Goal: Transaction & Acquisition: Purchase product/service

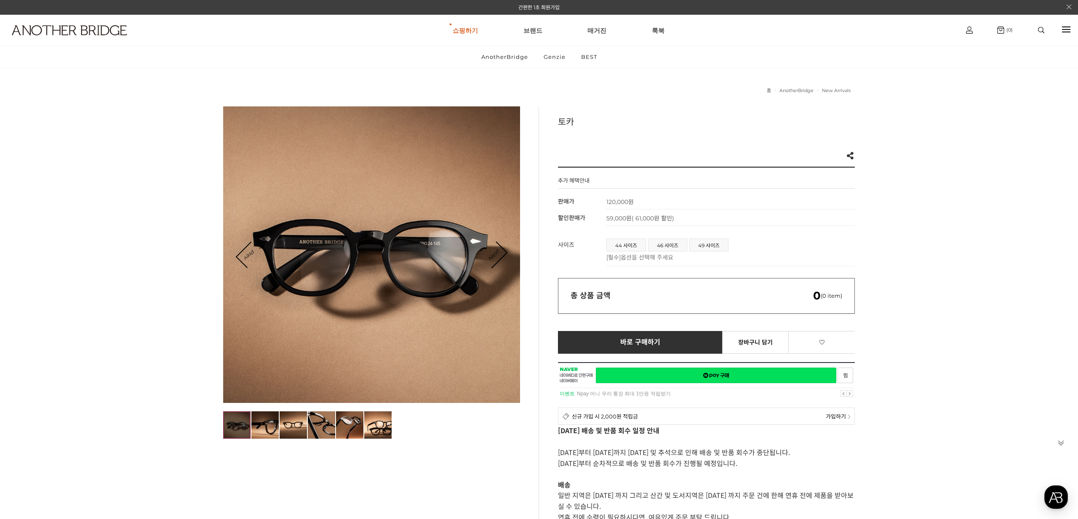
scroll to position [11, 0]
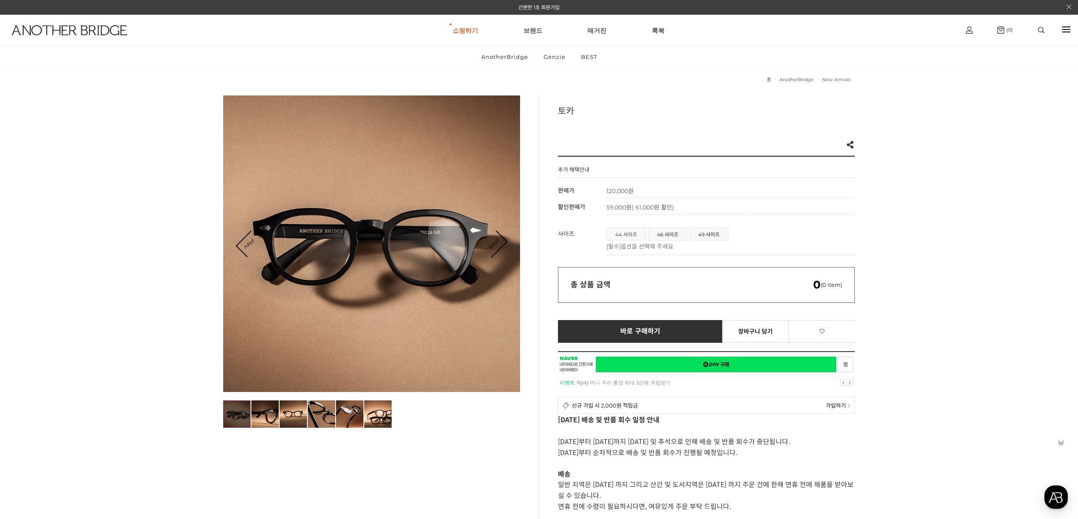
click at [624, 237] on span "44 사이즈" at bounding box center [626, 234] width 39 height 12
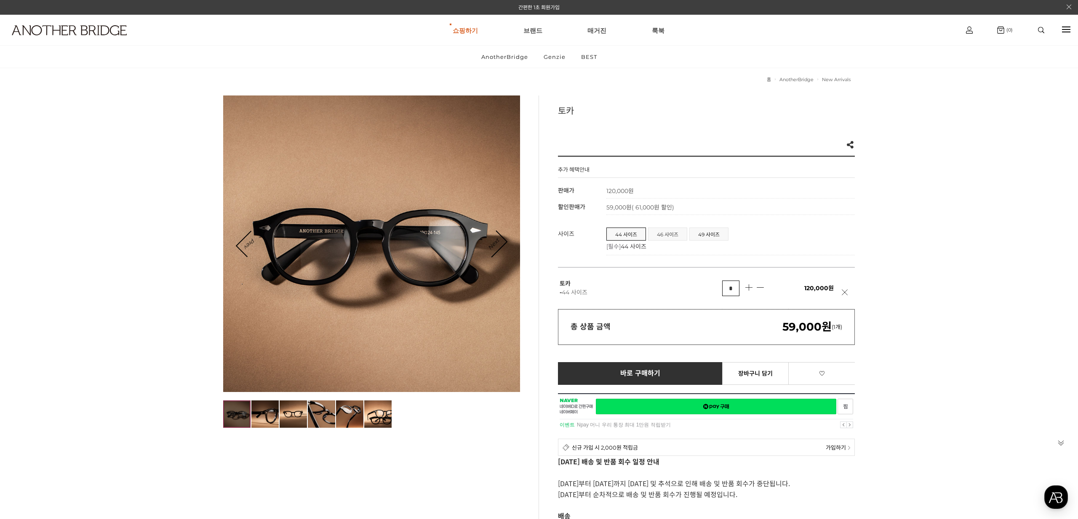
click at [663, 237] on span "46 사이즈" at bounding box center [667, 234] width 38 height 12
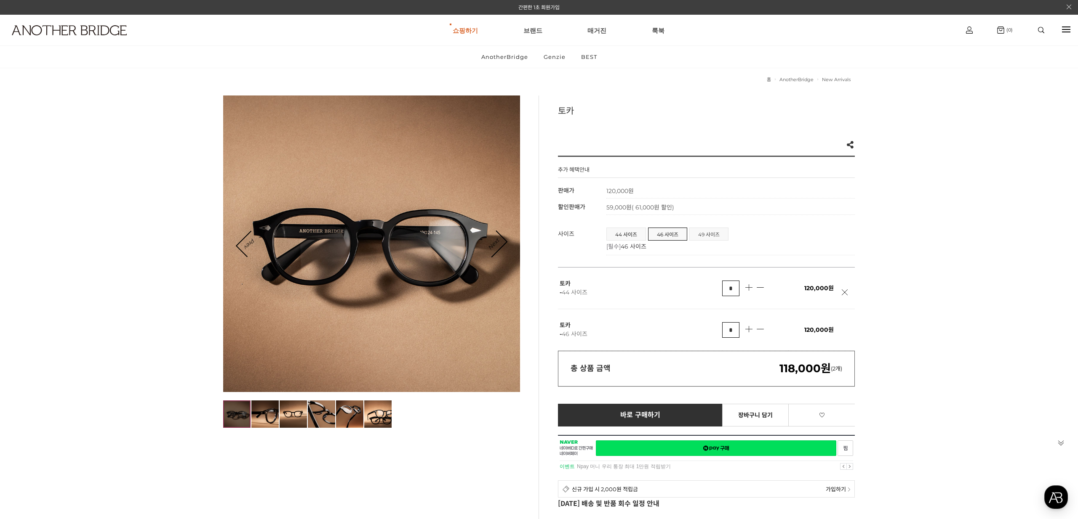
click at [705, 234] on span "49 사이즈" at bounding box center [708, 234] width 38 height 12
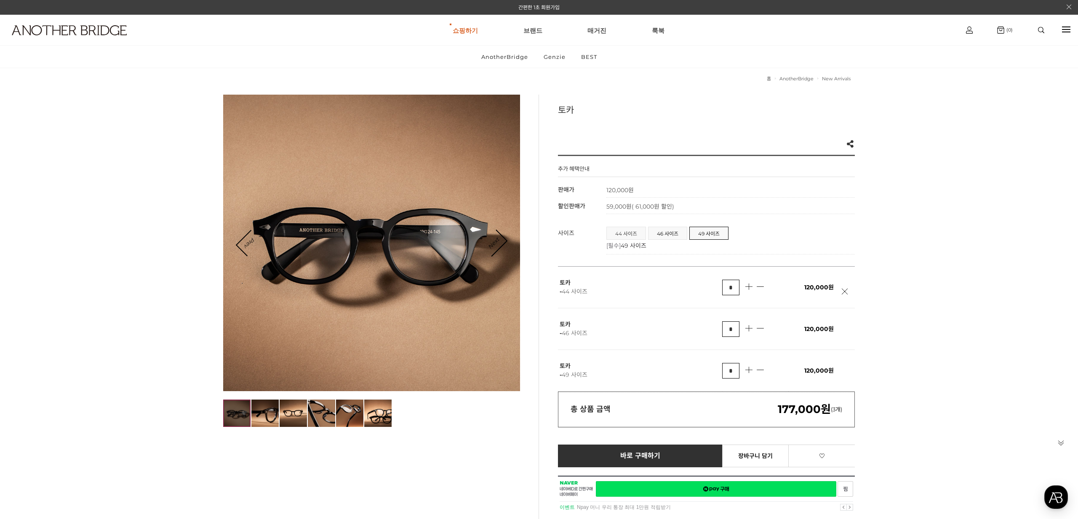
click at [632, 234] on span "44 사이즈" at bounding box center [626, 233] width 39 height 12
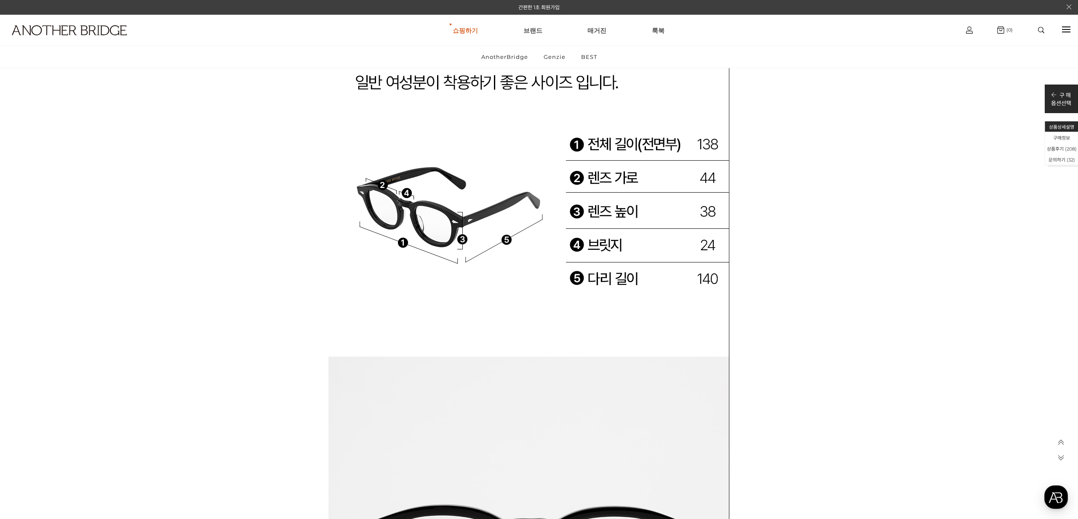
scroll to position [31891, 0]
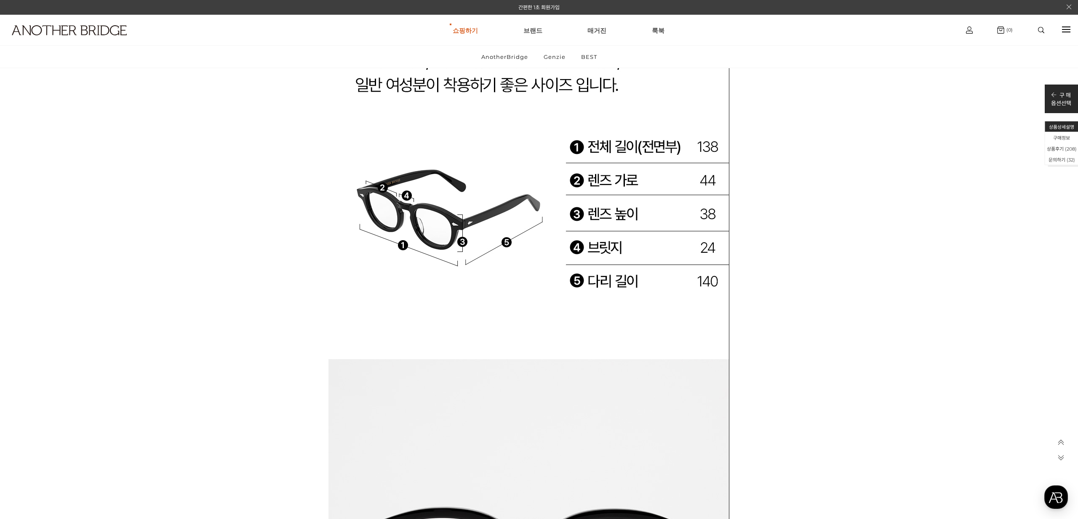
click at [1062, 442] on icon at bounding box center [1060, 442] width 7 height 7
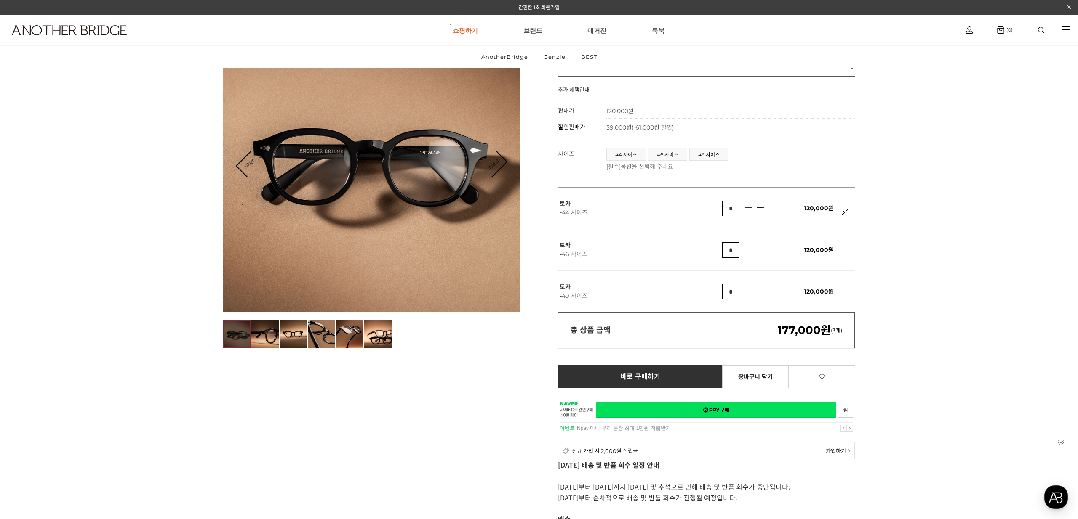
scroll to position [0, 0]
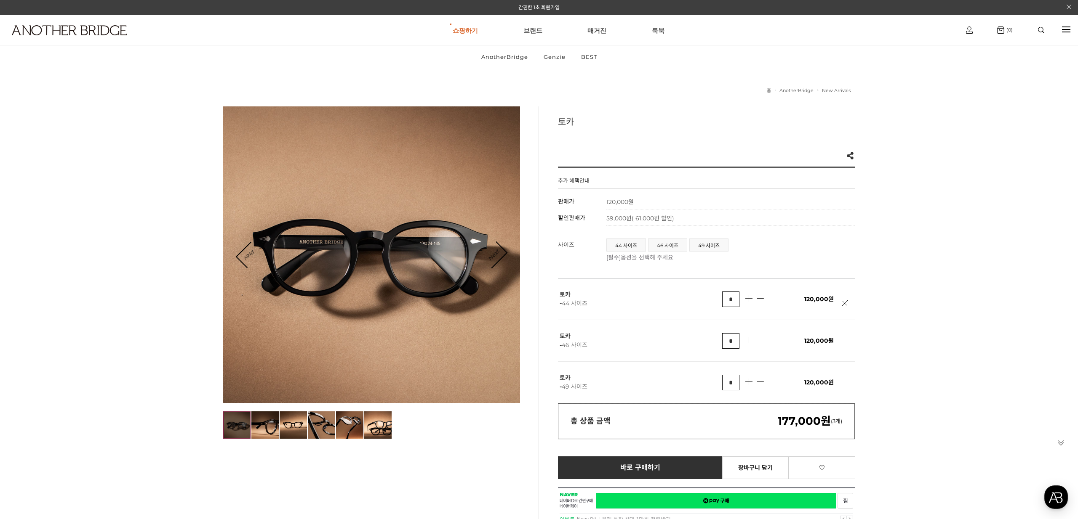
click at [780, 343] on td "*" at bounding box center [755, 341] width 67 height 42
click at [846, 304] on link at bounding box center [846, 308] width 11 height 15
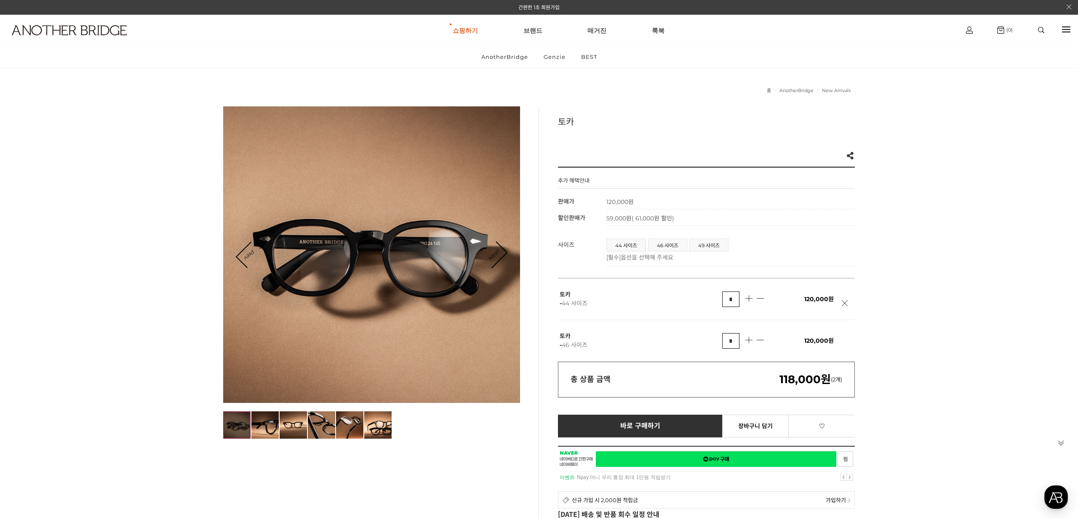
click at [845, 303] on link at bounding box center [846, 308] width 11 height 15
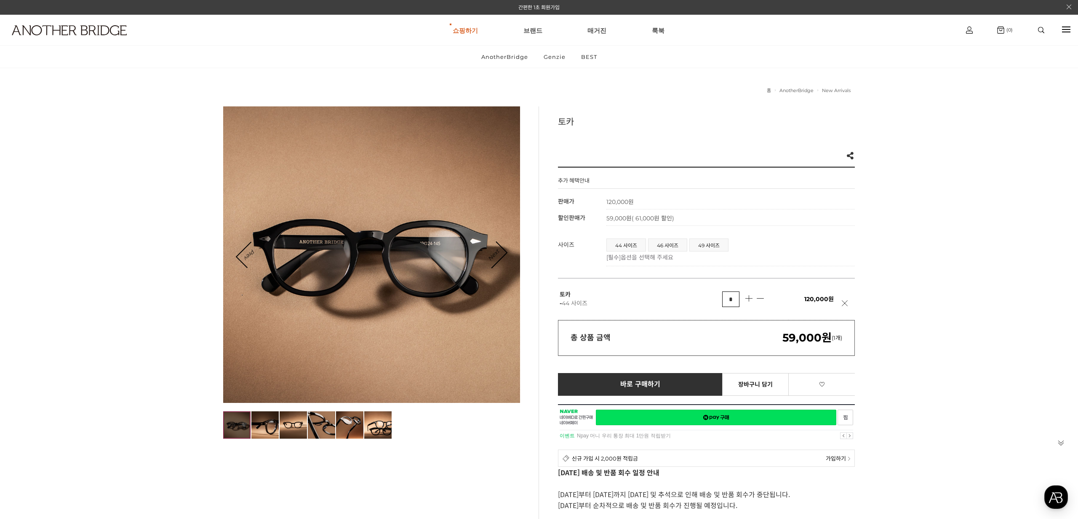
click at [844, 302] on link at bounding box center [846, 308] width 11 height 15
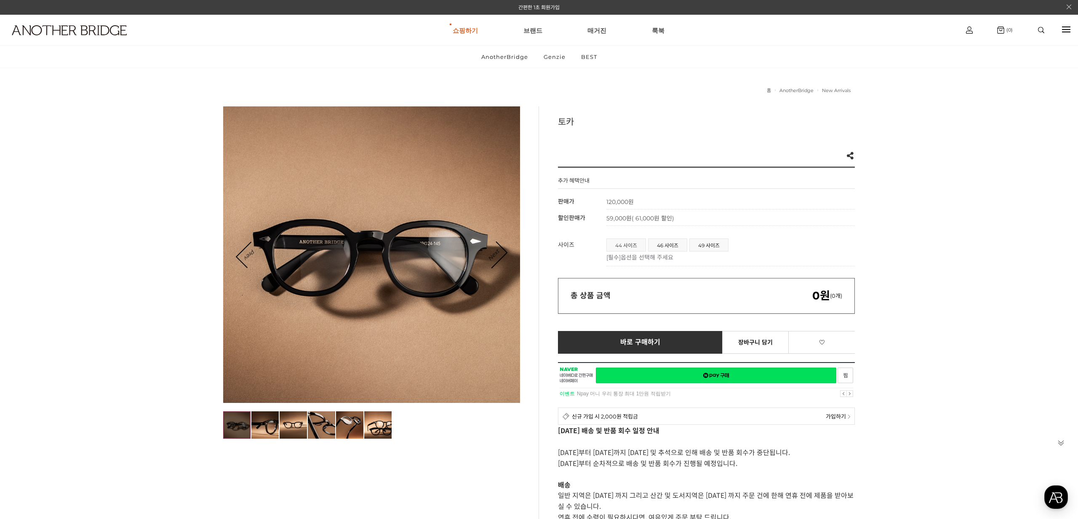
click at [621, 247] on span "44 사이즈" at bounding box center [626, 245] width 39 height 12
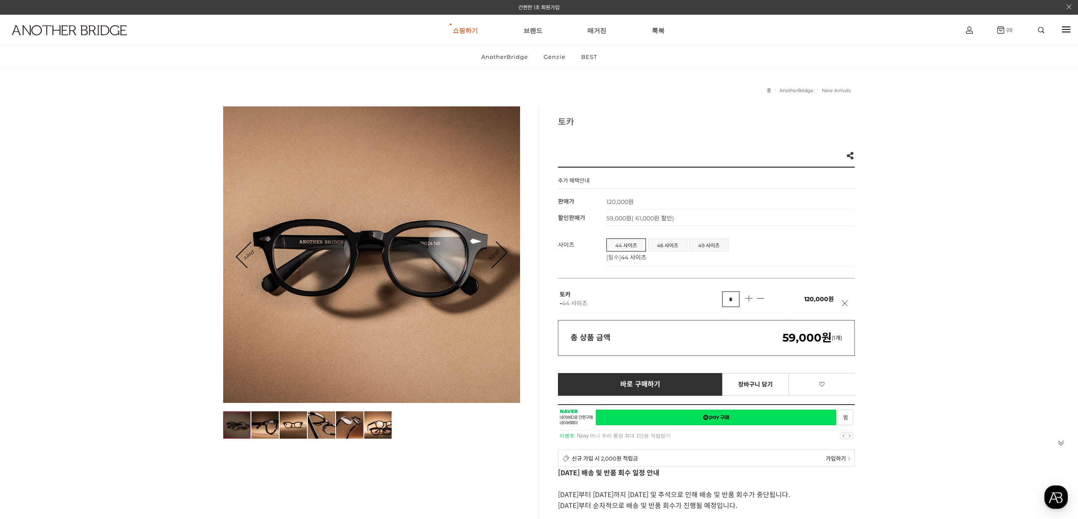
click at [748, 419] on div at bounding box center [706, 422] width 297 height 37
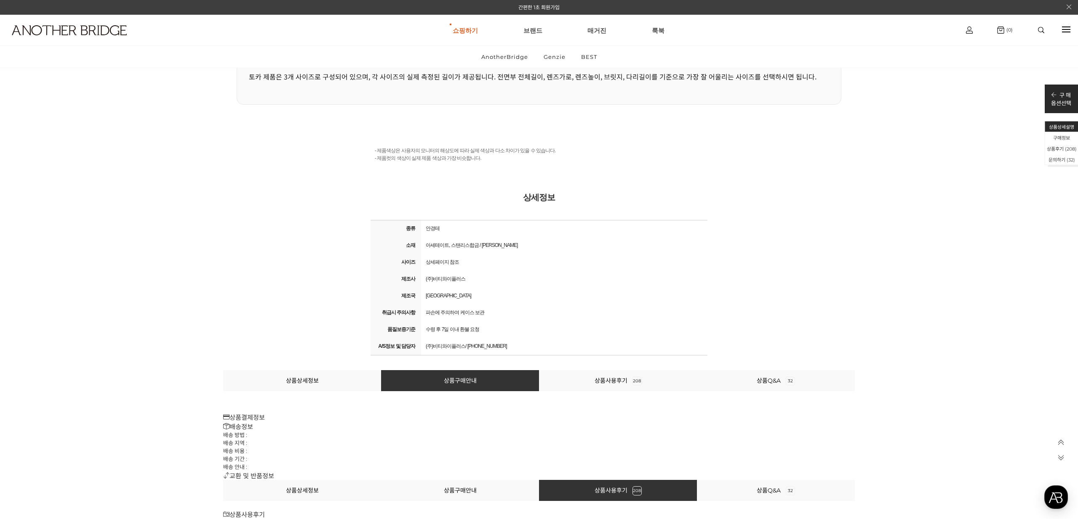
scroll to position [38320, 0]
